Goal: Information Seeking & Learning: Learn about a topic

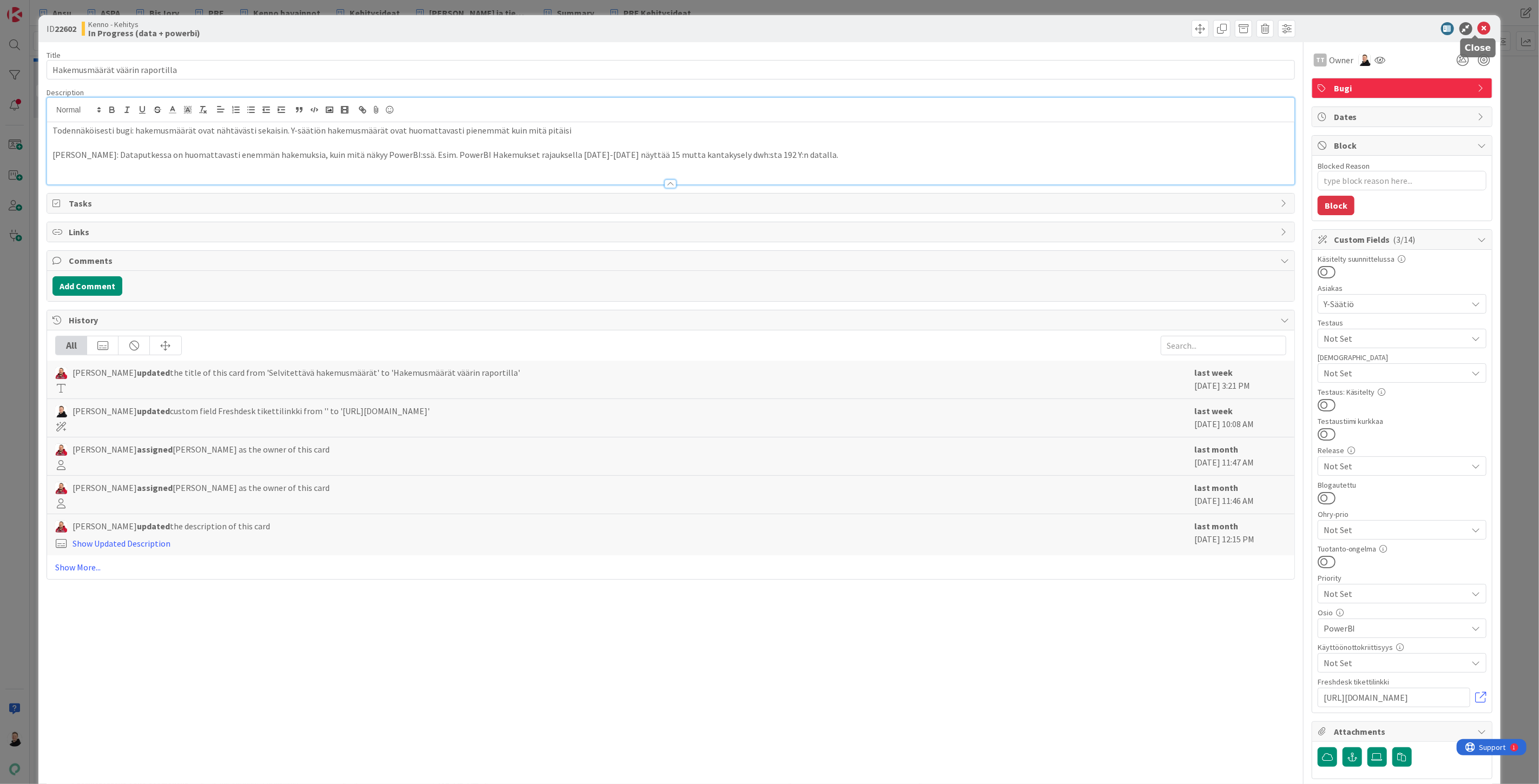
click at [1481, 30] on icon at bounding box center [1484, 29] width 13 height 13
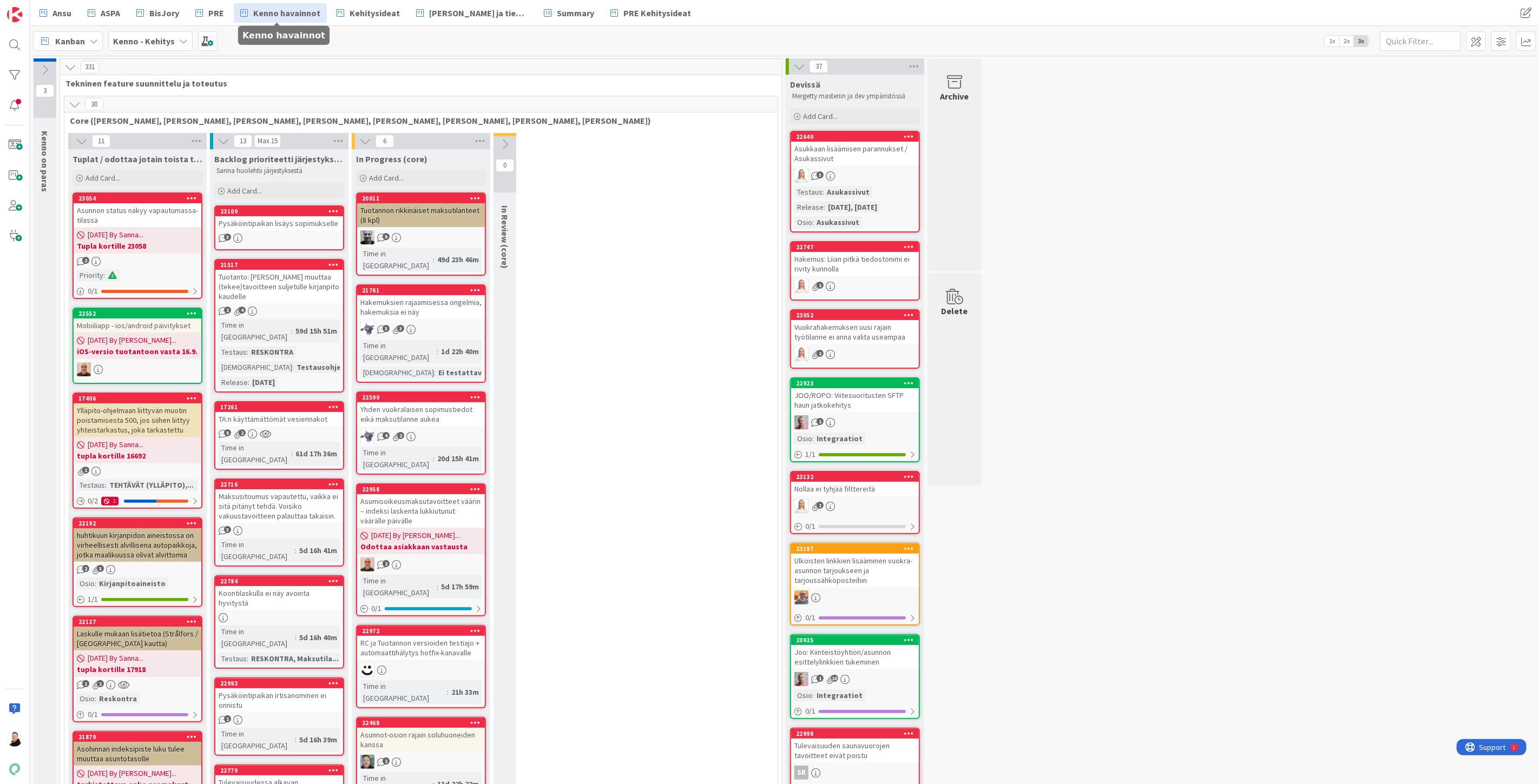
click at [283, 13] on span "Kenno havainnot" at bounding box center [286, 13] width 67 height 13
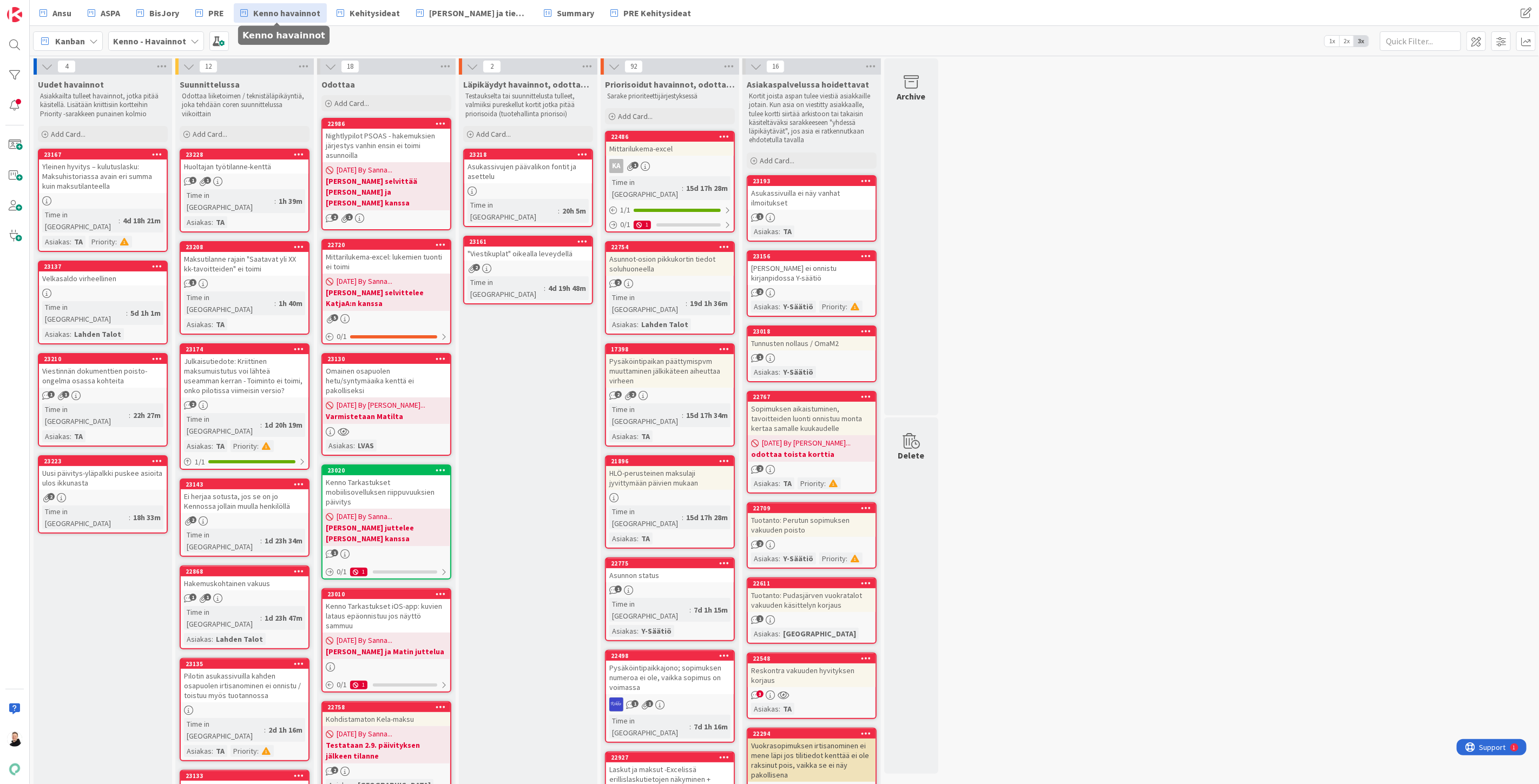
click at [72, 176] on div "Yleinen hyvitys – kulutuslasku: Maksuhistoriassa avain eri summa kuin maksutila…" at bounding box center [103, 176] width 128 height 33
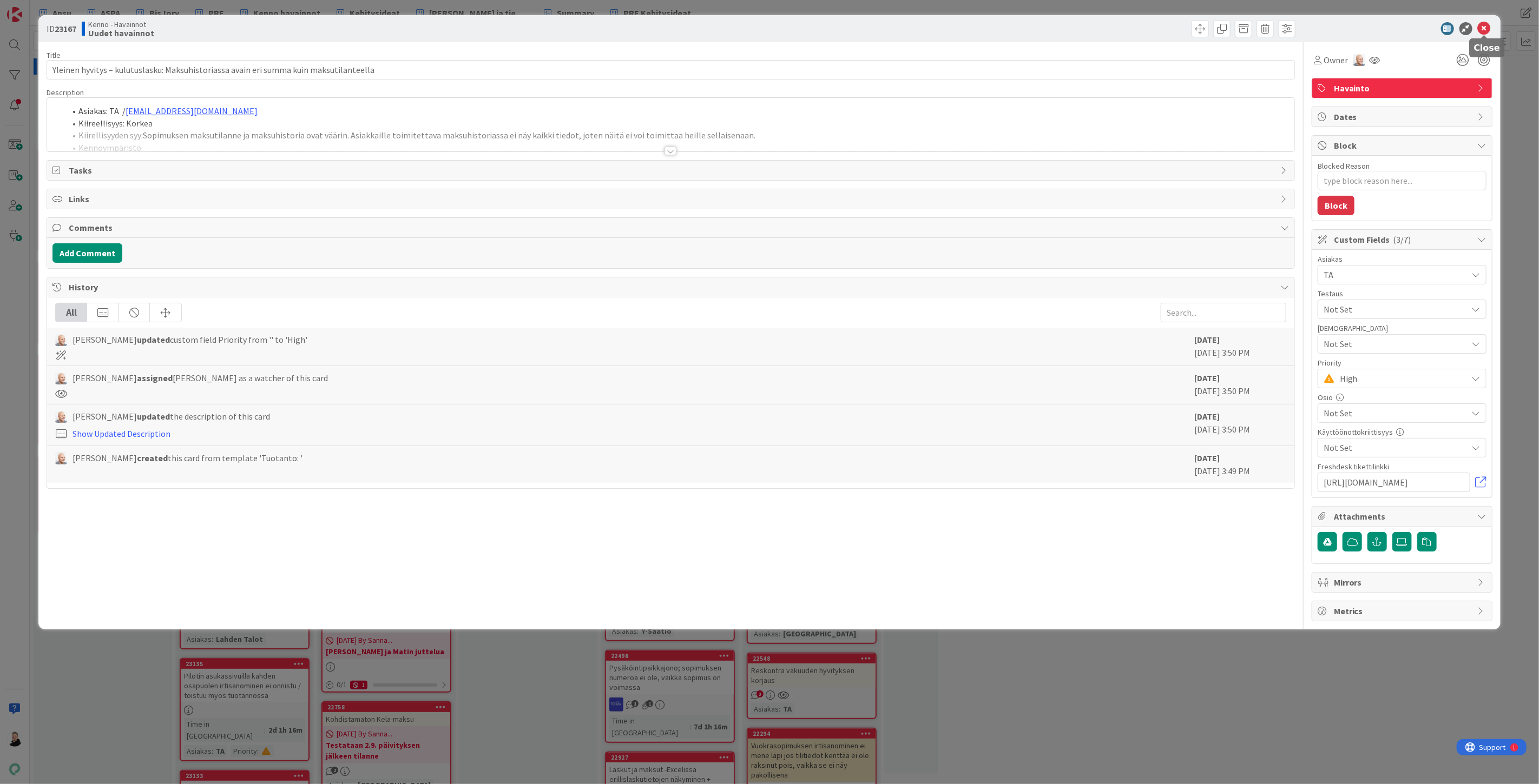
click at [1487, 28] on icon at bounding box center [1484, 29] width 13 height 13
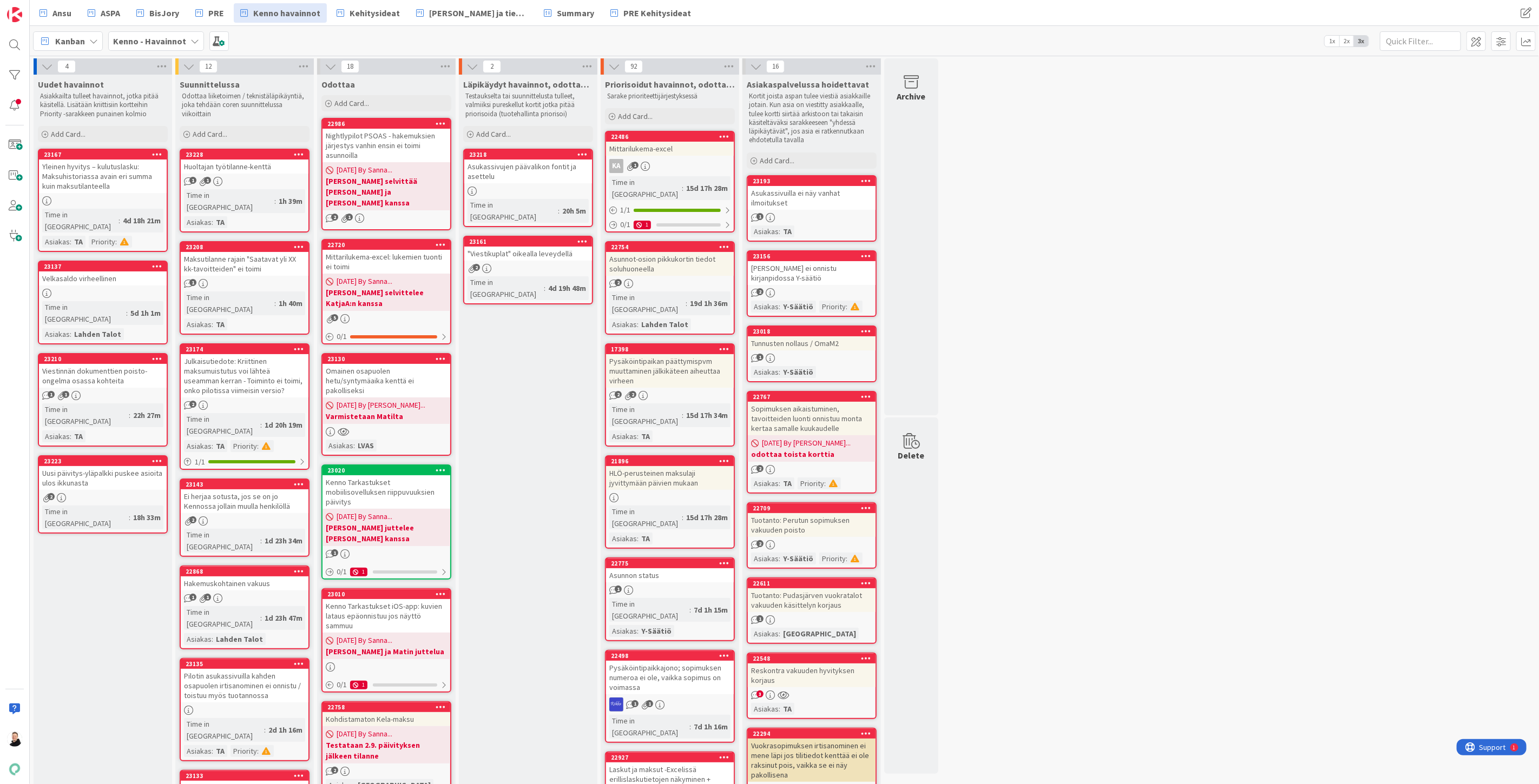
click at [86, 180] on div "Yleinen hyvitys – kulutuslasku: Maksuhistoriassa avain eri summa kuin maksutila…" at bounding box center [103, 176] width 128 height 33
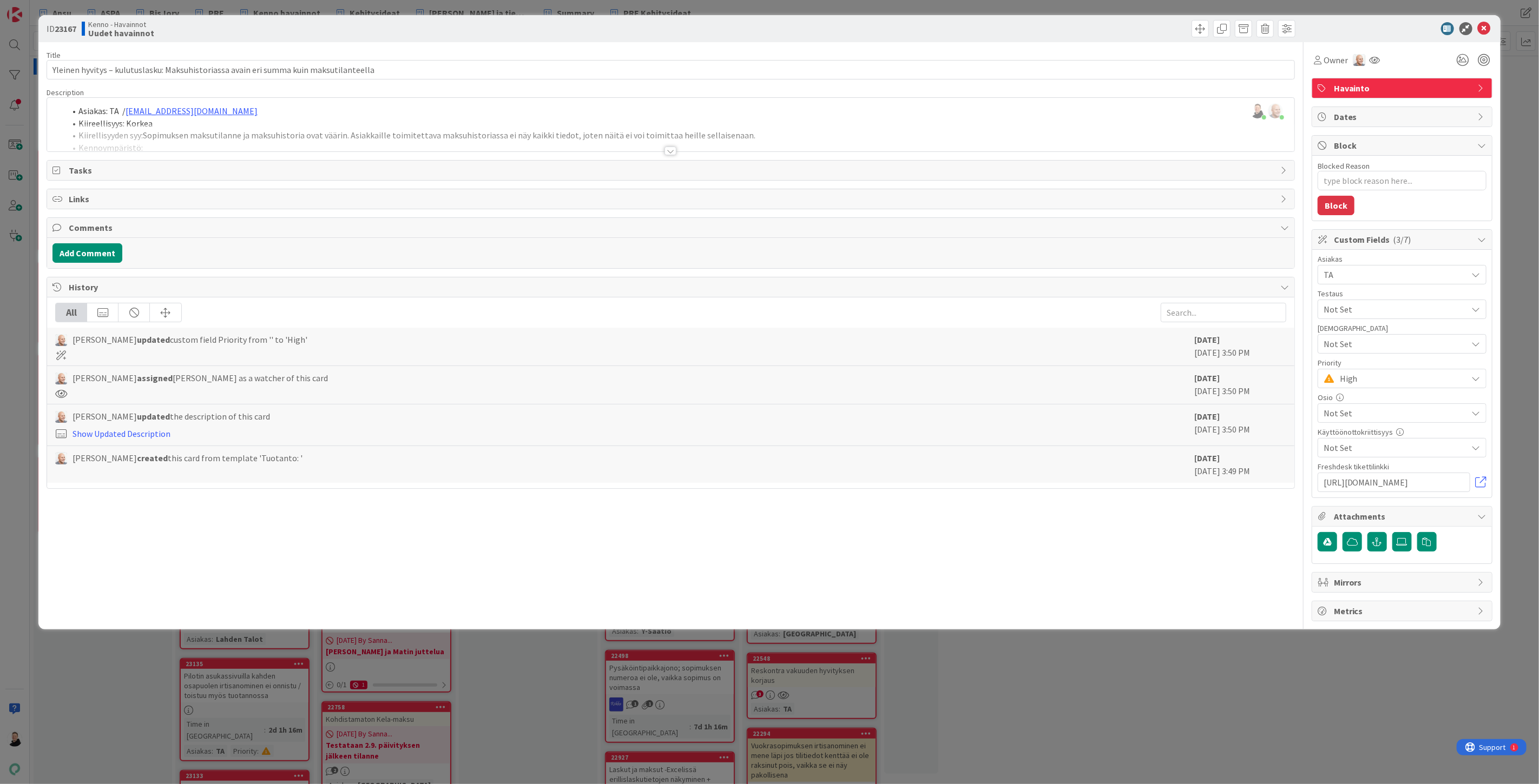
click at [1481, 240] on icon at bounding box center [1482, 240] width 9 height 9
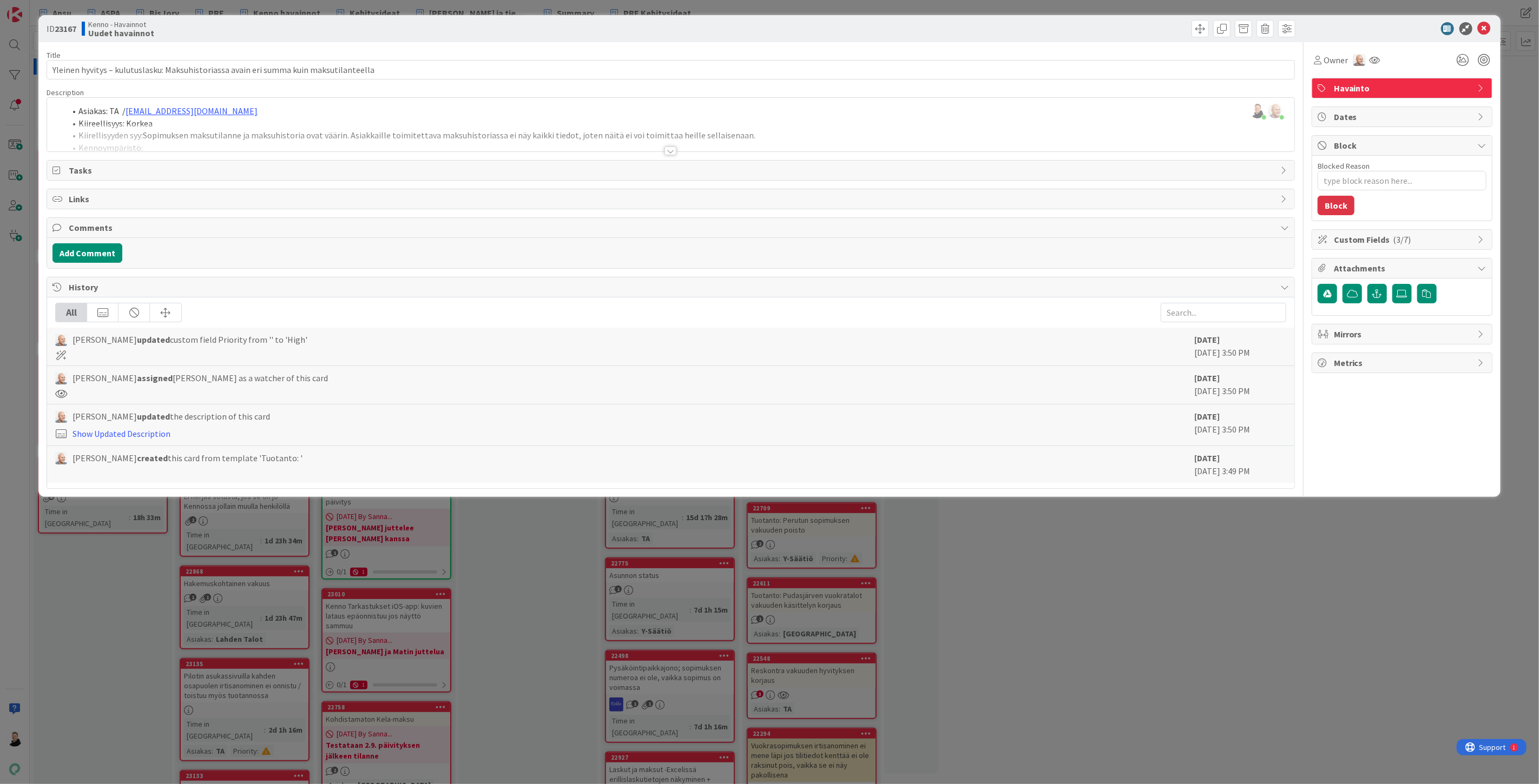
click at [1481, 240] on icon at bounding box center [1482, 240] width 9 height 9
type textarea "x"
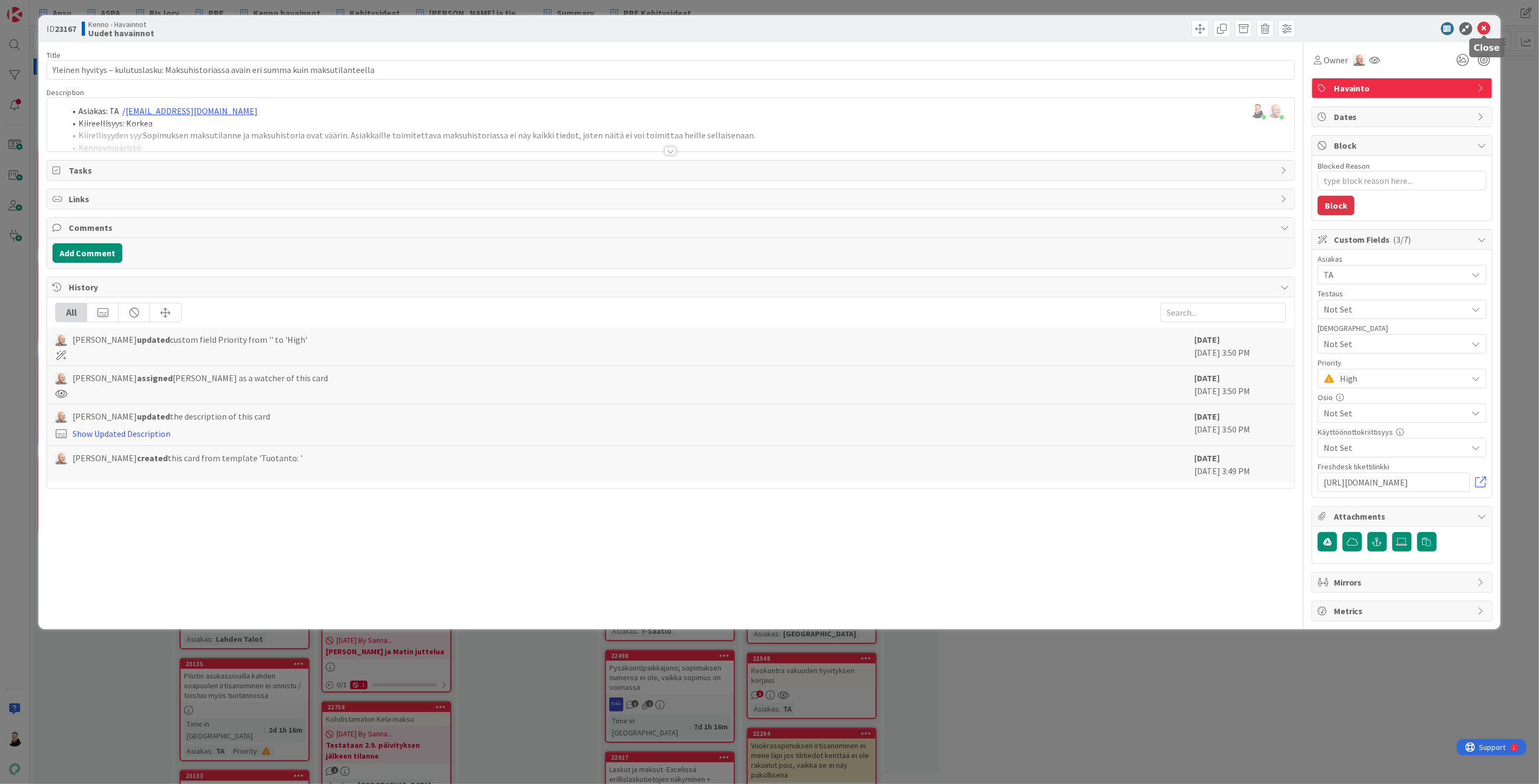
click at [1486, 27] on icon at bounding box center [1484, 29] width 13 height 13
